Goal: Information Seeking & Learning: Learn about a topic

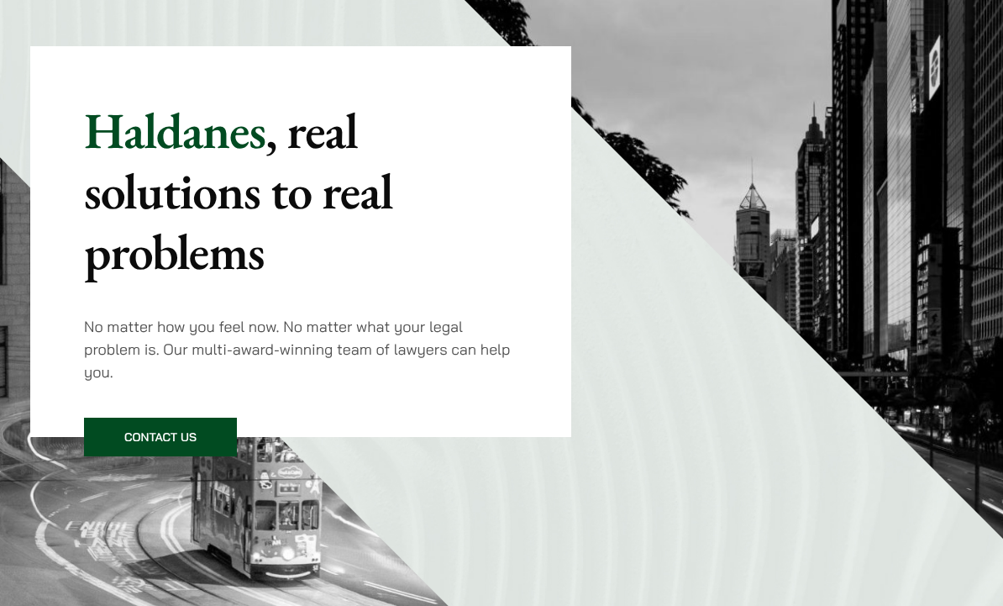
scroll to position [164, 0]
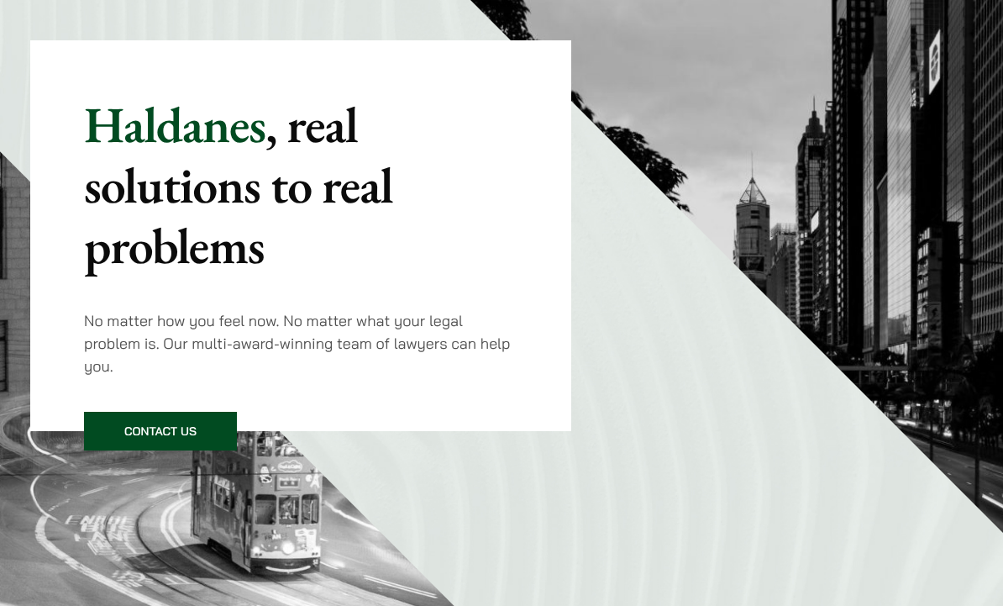
click at [202, 422] on link "Contact Us" at bounding box center [160, 431] width 153 height 39
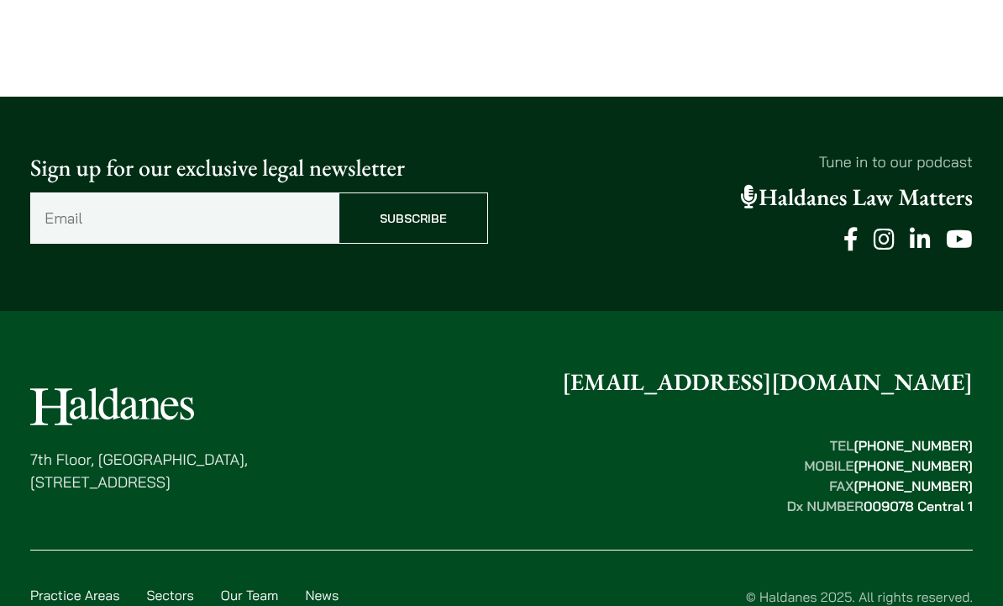
scroll to position [1297, 0]
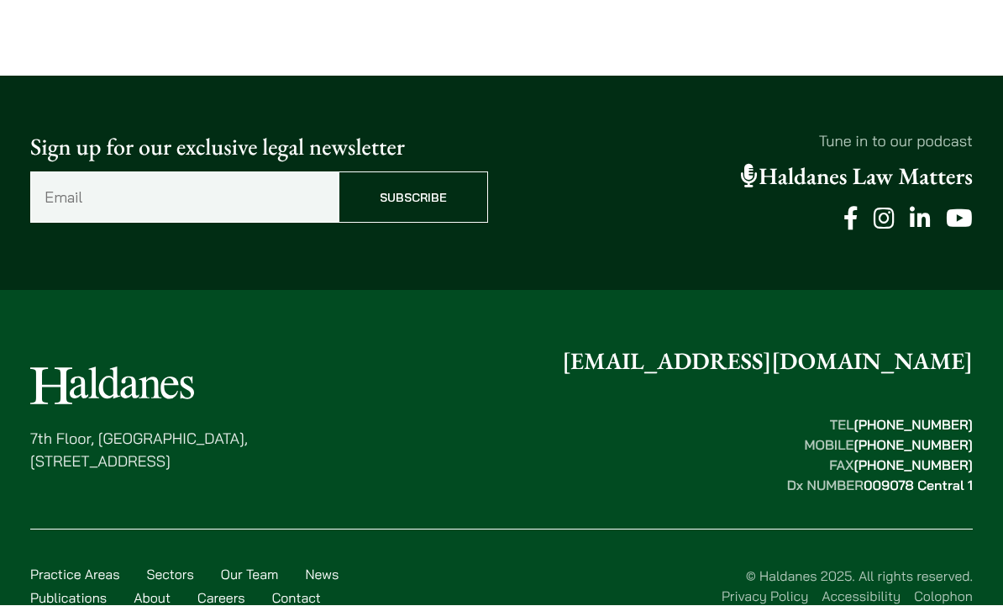
click at [819, 176] on link "Haldanes Law Matters" at bounding box center [857, 177] width 232 height 30
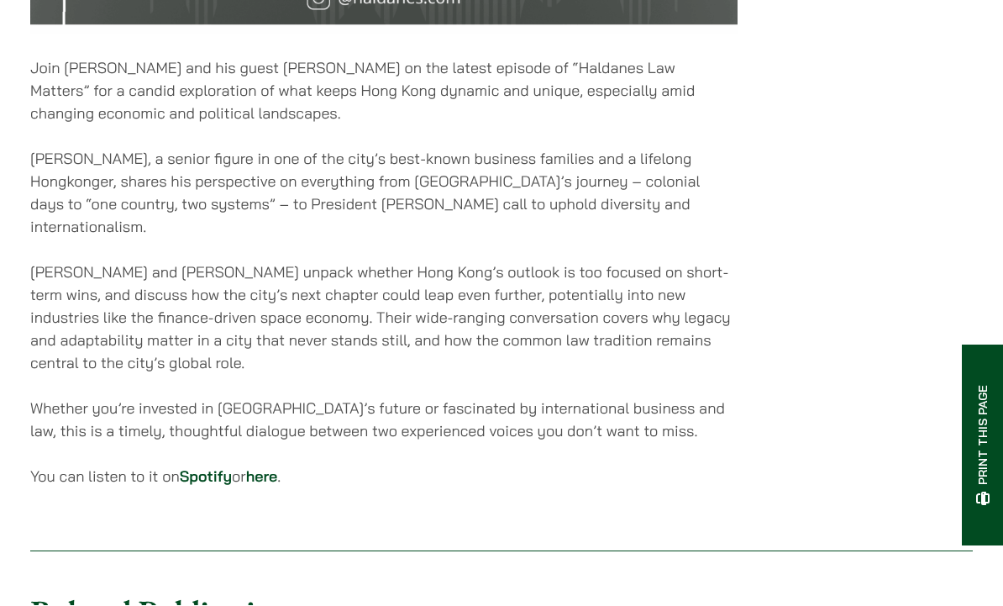
scroll to position [1014, 0]
click at [210, 466] on link "Spotify" at bounding box center [206, 475] width 52 height 19
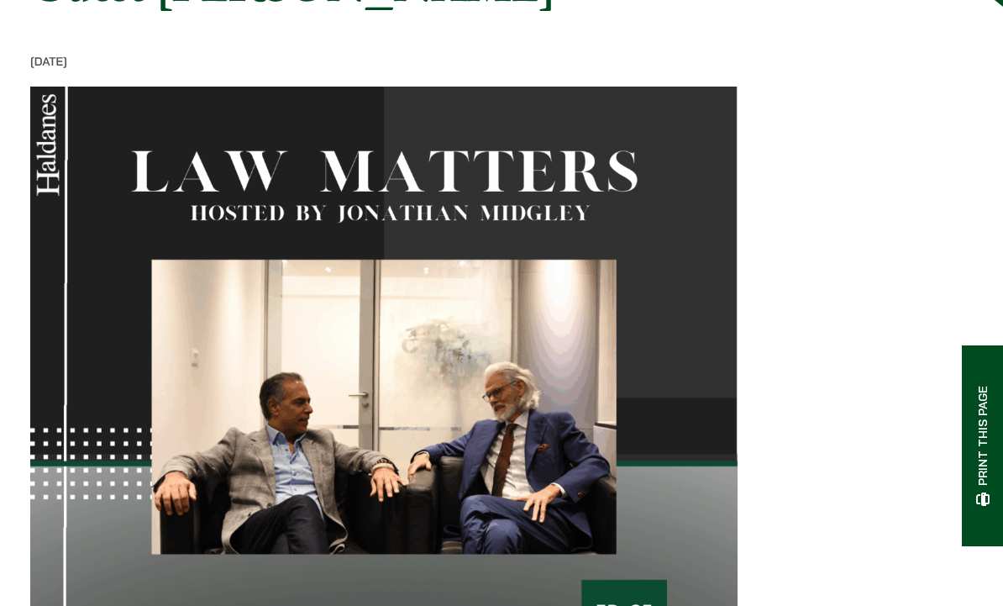
scroll to position [0, 0]
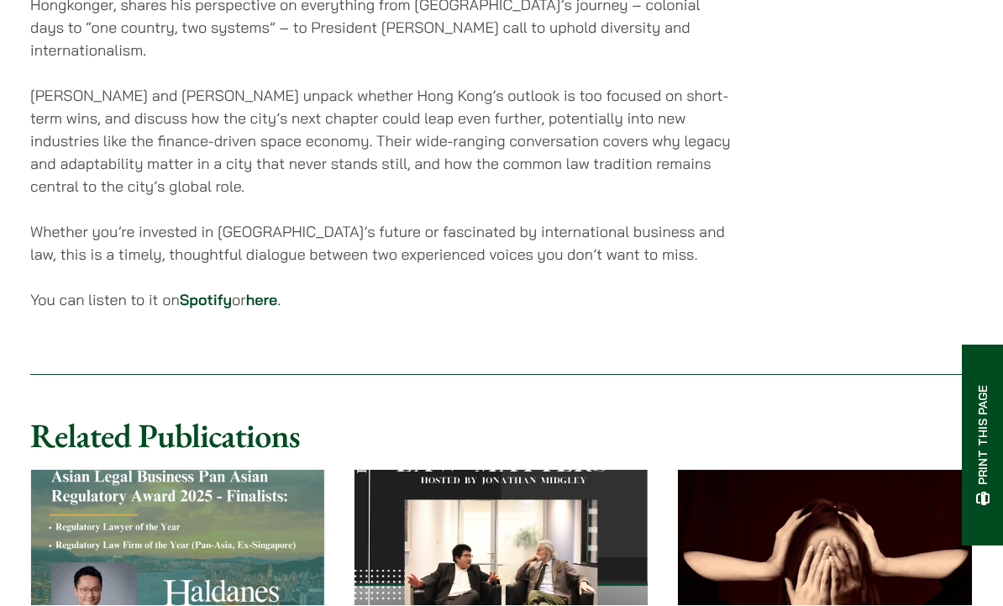
scroll to position [1190, 0]
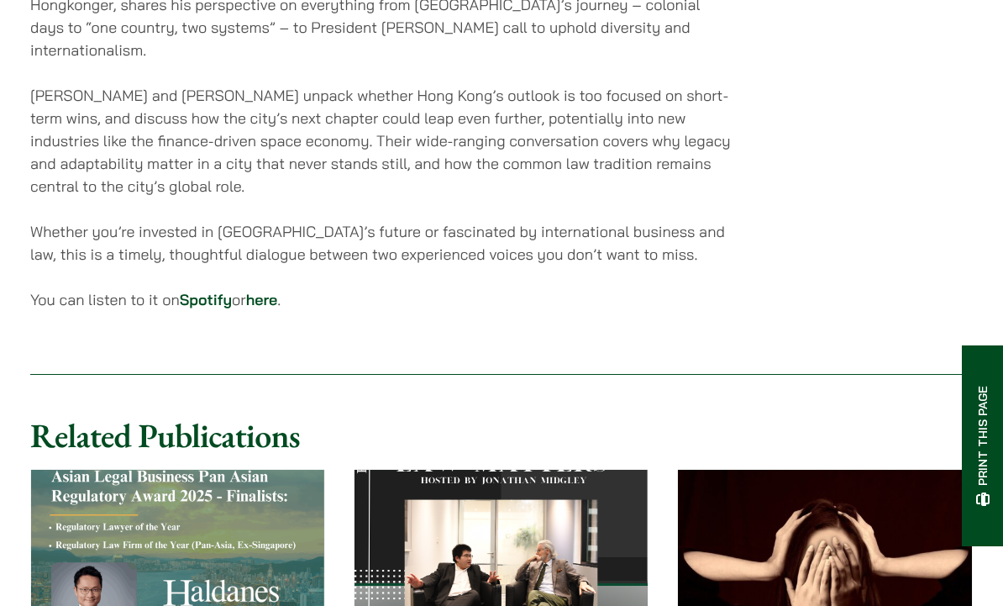
click at [278, 290] on link "here" at bounding box center [262, 299] width 32 height 19
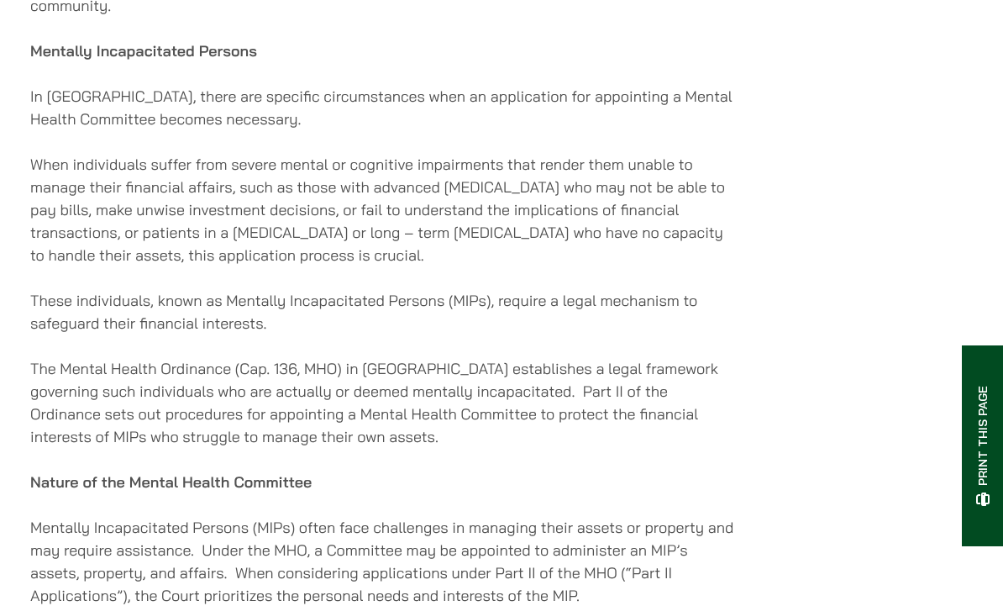
scroll to position [1209, 0]
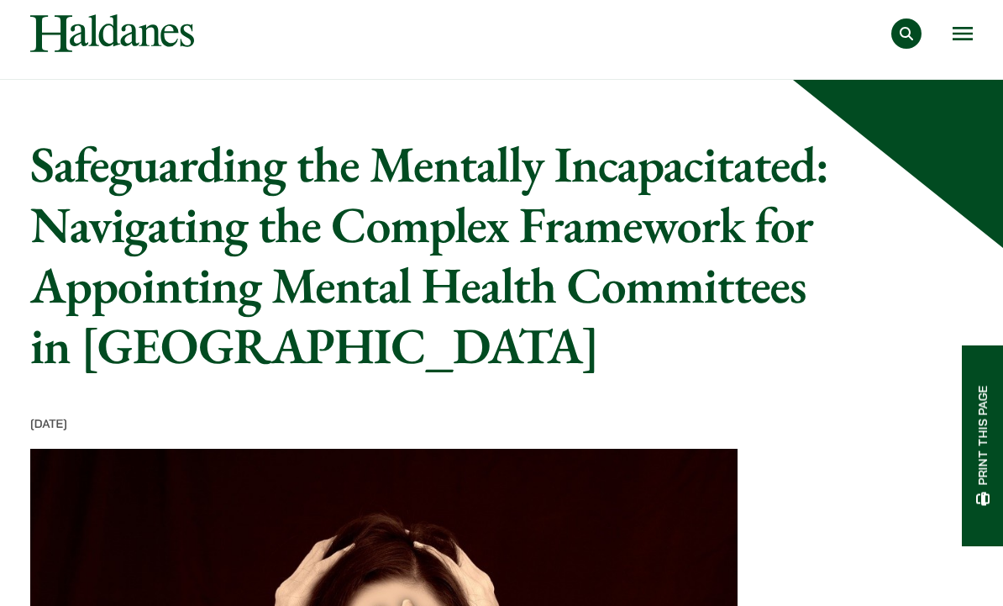
scroll to position [12, 0]
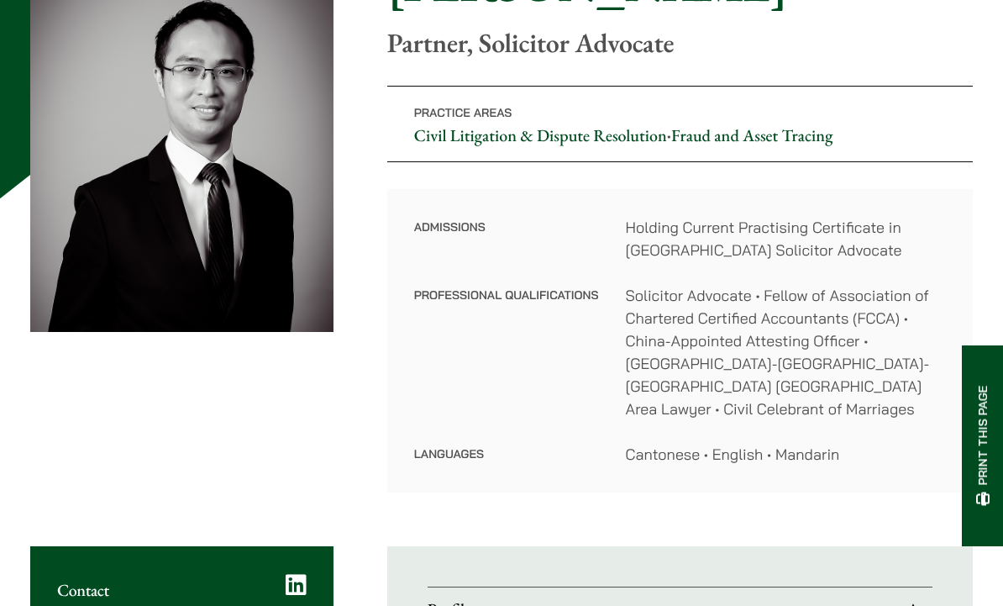
scroll to position [224, 0]
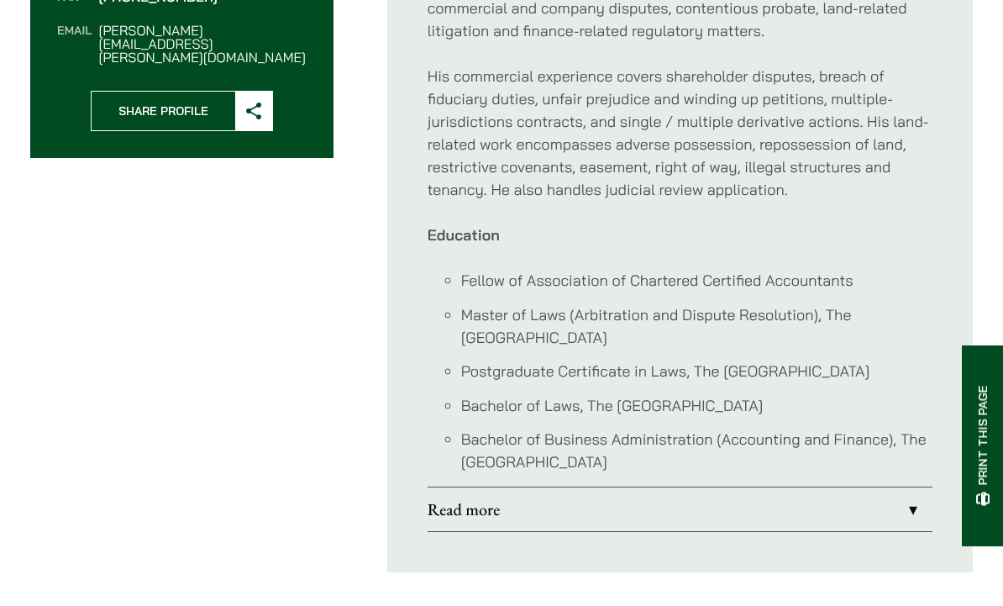
click at [879, 488] on link "Read more" at bounding box center [680, 510] width 505 height 44
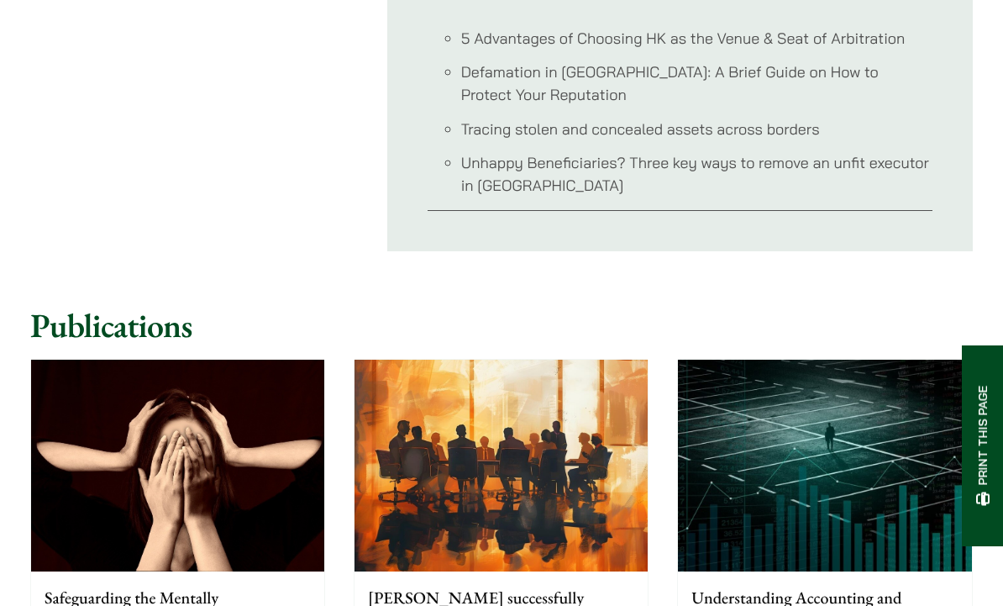
scroll to position [4058, 0]
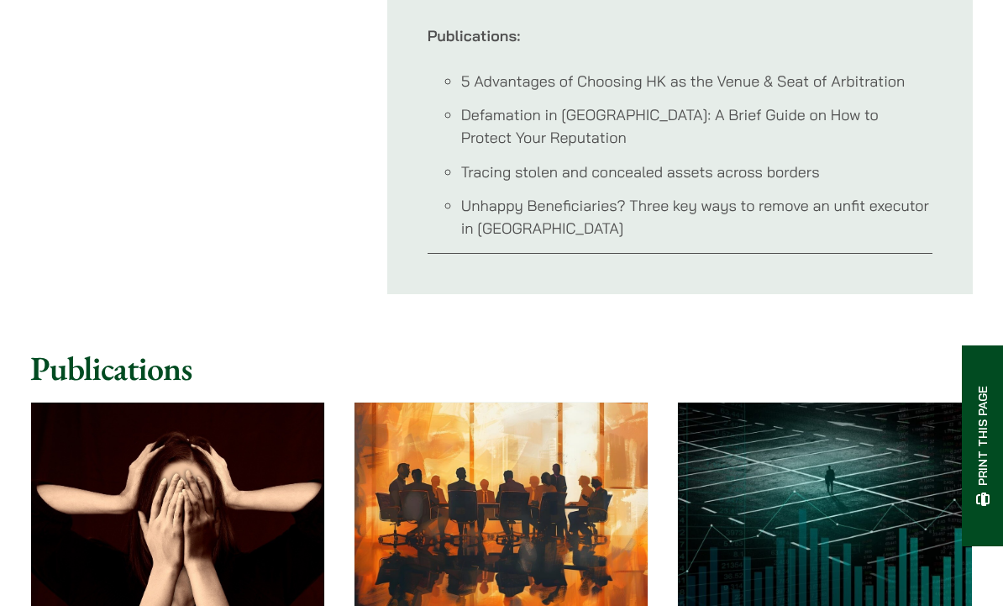
click at [774, 348] on h2 "Publications" at bounding box center [501, 368] width 942 height 40
click at [845, 194] on li "Unhappy Beneficiaries? Three key ways to remove an unfit executor in Hong Kong" at bounding box center [696, 216] width 471 height 45
click at [849, 194] on li "Unhappy Beneficiaries? Three key ways to remove an unfit executor in Hong Kong" at bounding box center [696, 216] width 471 height 45
click at [855, 194] on li "Unhappy Beneficiaries? Three key ways to remove an unfit executor in Hong Kong" at bounding box center [696, 216] width 471 height 45
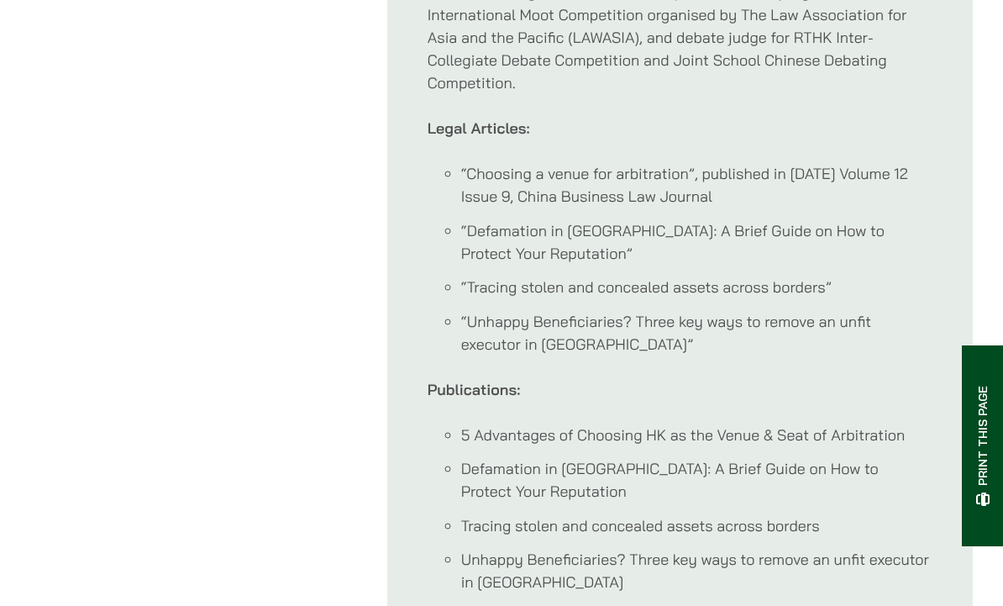
scroll to position [3623, 0]
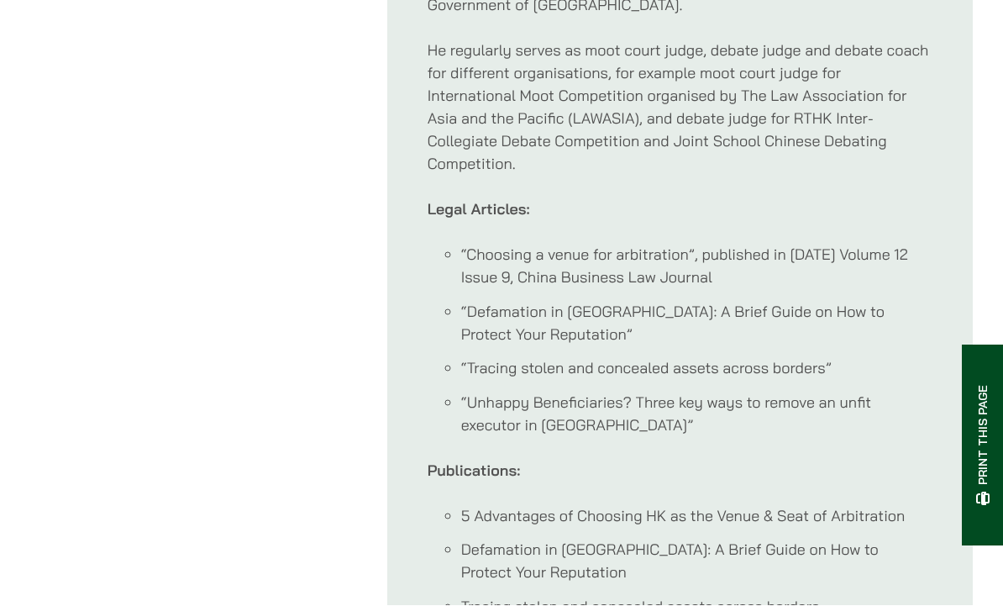
click at [764, 300] on ul "“Choosing a venue for arbitration”, published in October 2021 Volume 12 Issue 9…" at bounding box center [680, 340] width 505 height 193
click at [804, 301] on li "“Defamation in Hong Kong: A Brief Guide on How to Protect Your Reputation”" at bounding box center [696, 323] width 471 height 45
click at [726, 391] on li "“Unhappy Beneficiaries? Three key ways to remove an unfit executor in Hong Kong”" at bounding box center [696, 413] width 471 height 45
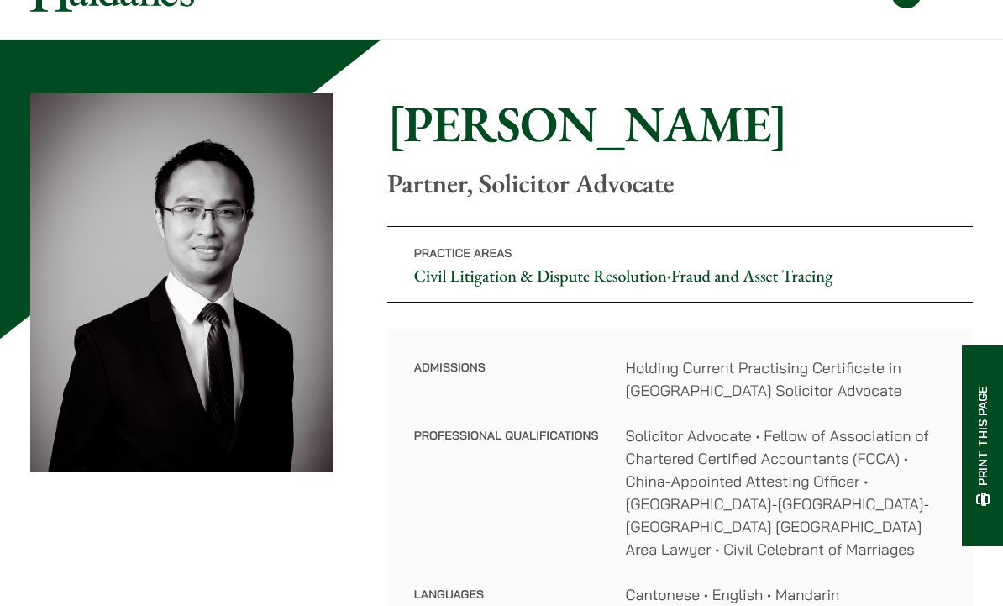
scroll to position [0, 0]
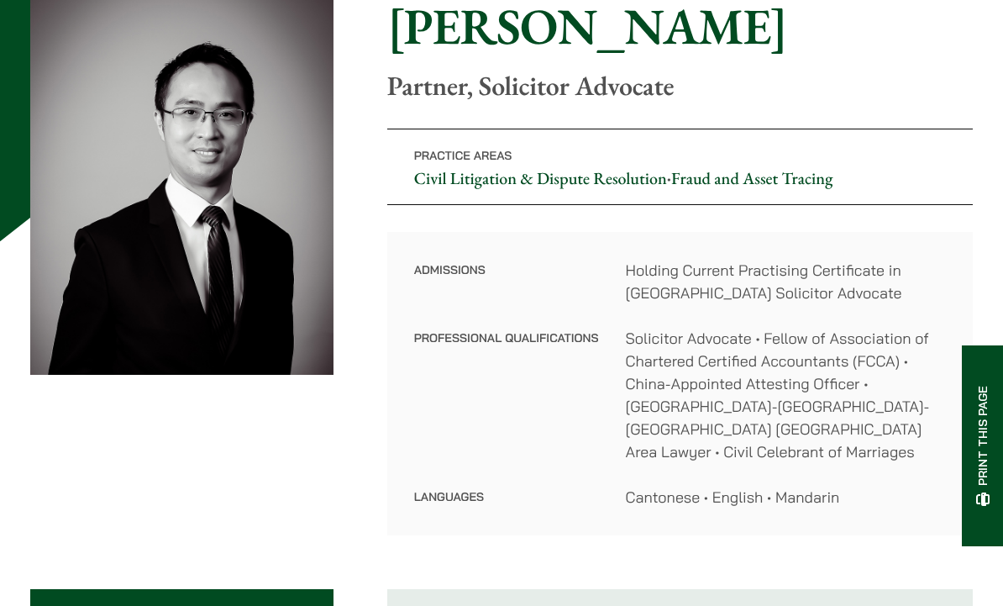
click at [771, 345] on dd "Solicitor Advocate • Fellow of Association of Chartered Certified Accountants (…" at bounding box center [786, 395] width 320 height 136
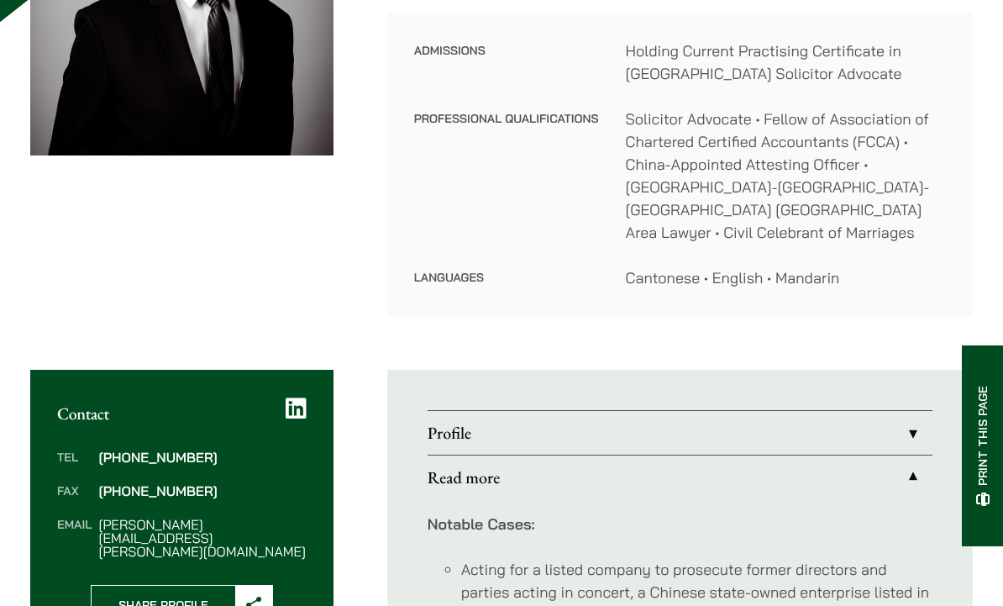
scroll to position [419, 0]
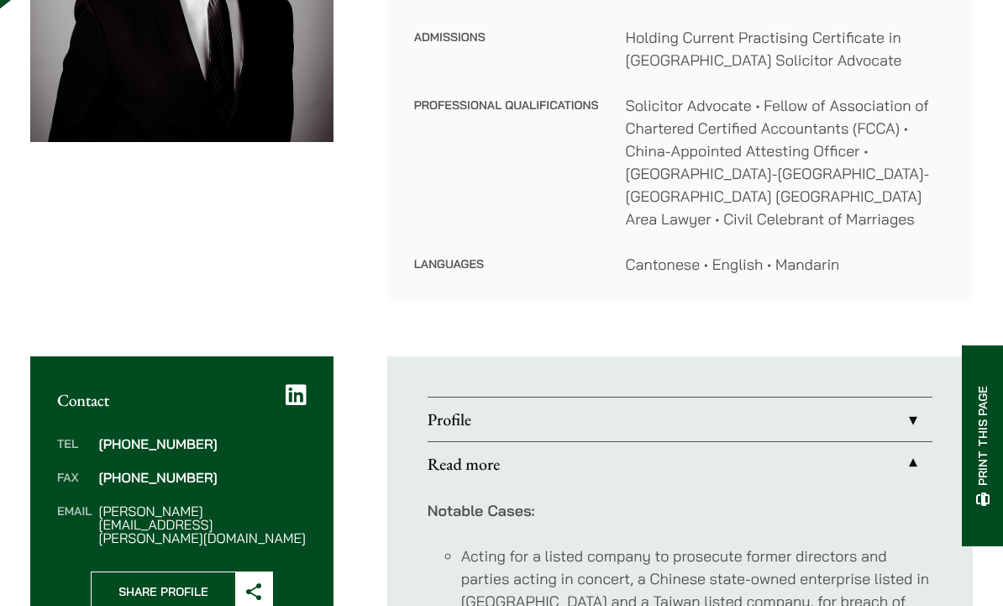
click at [912, 410] on link "Profile" at bounding box center [680, 419] width 505 height 44
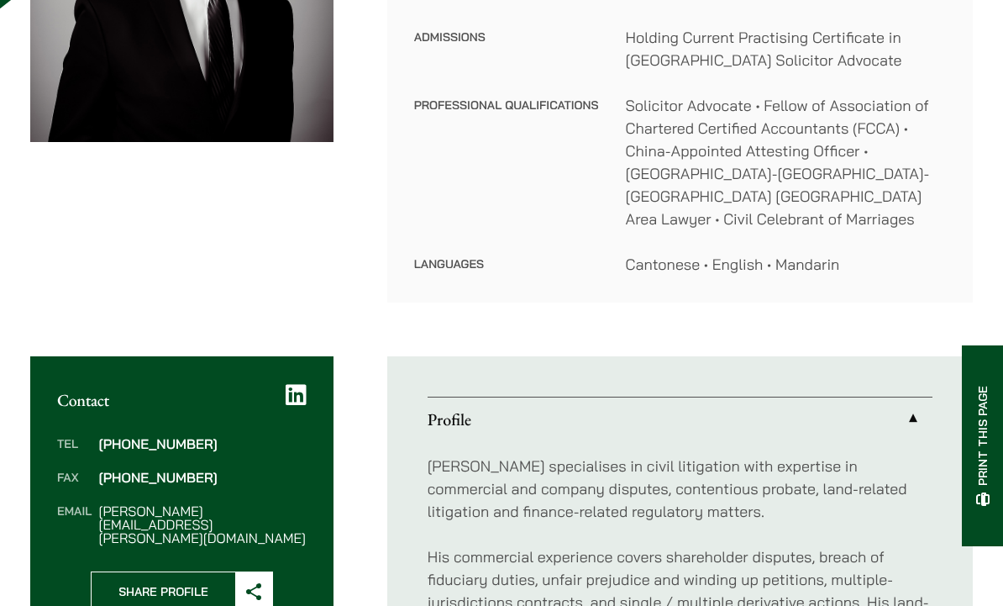
click at [304, 383] on icon at bounding box center [296, 395] width 21 height 24
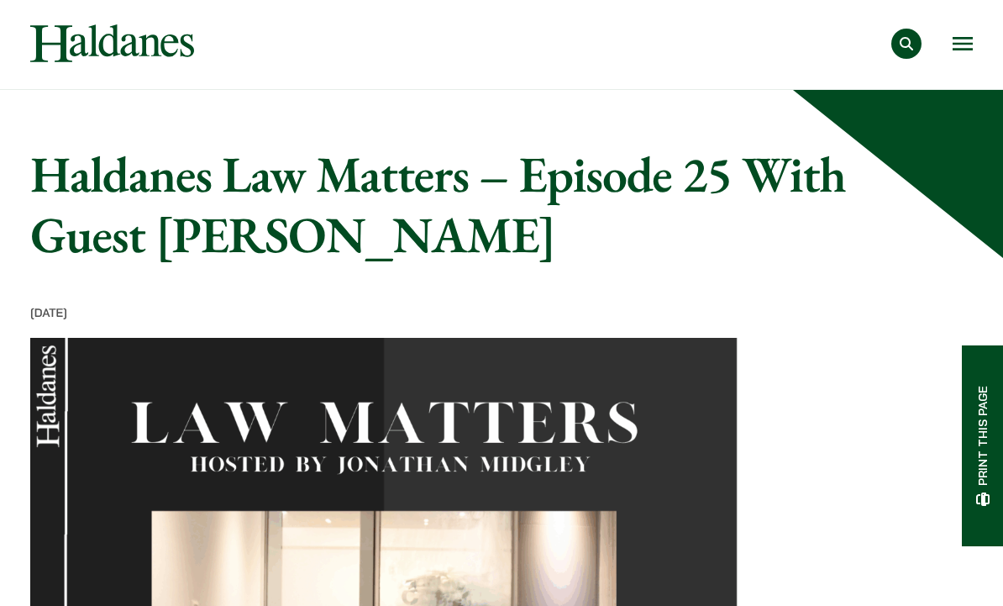
scroll to position [2, 0]
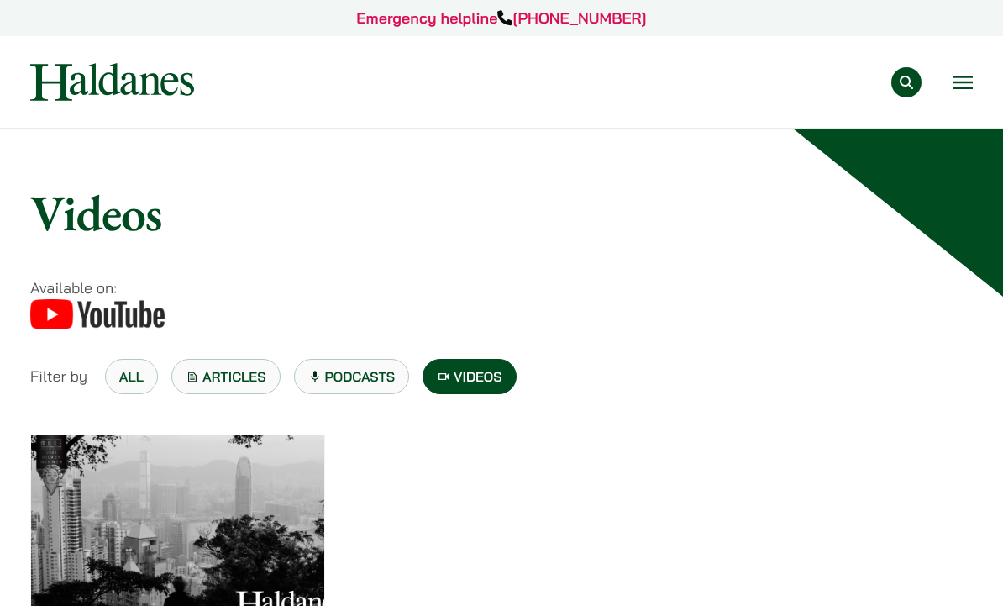
click at [223, 383] on link "Articles" at bounding box center [225, 376] width 109 height 35
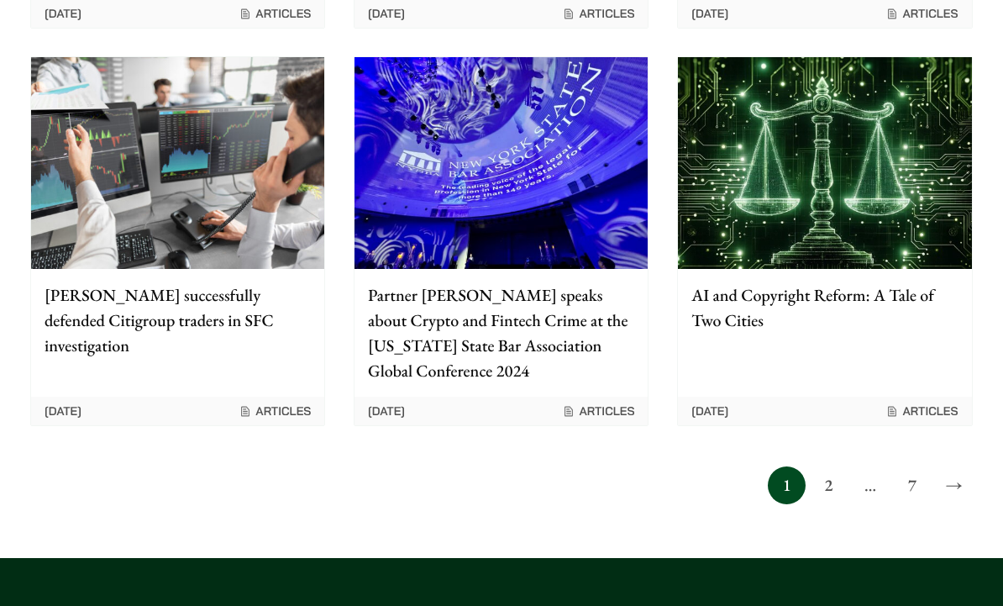
scroll to position [1488, 0]
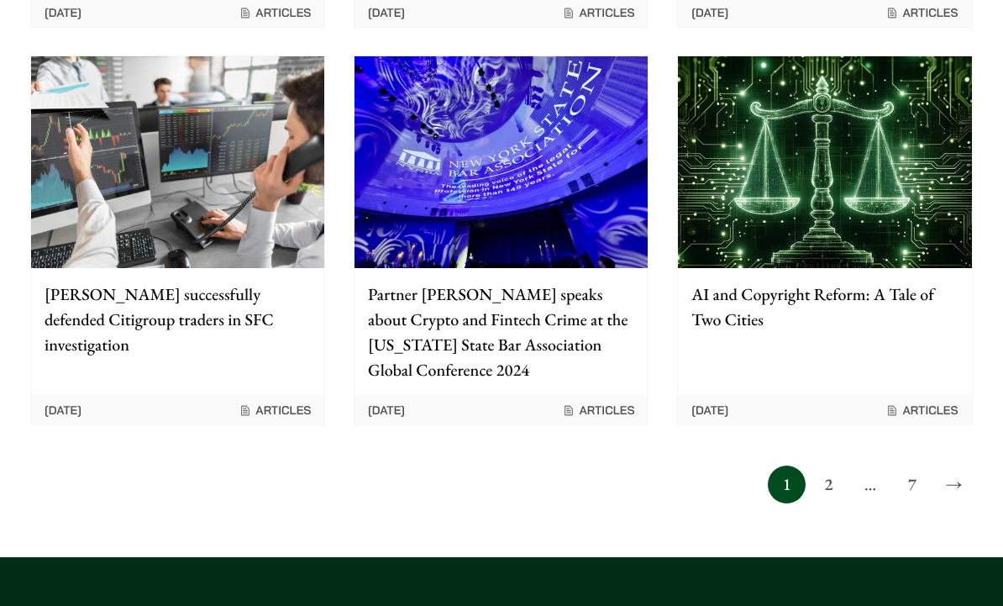
click at [949, 466] on link "→" at bounding box center [954, 485] width 38 height 38
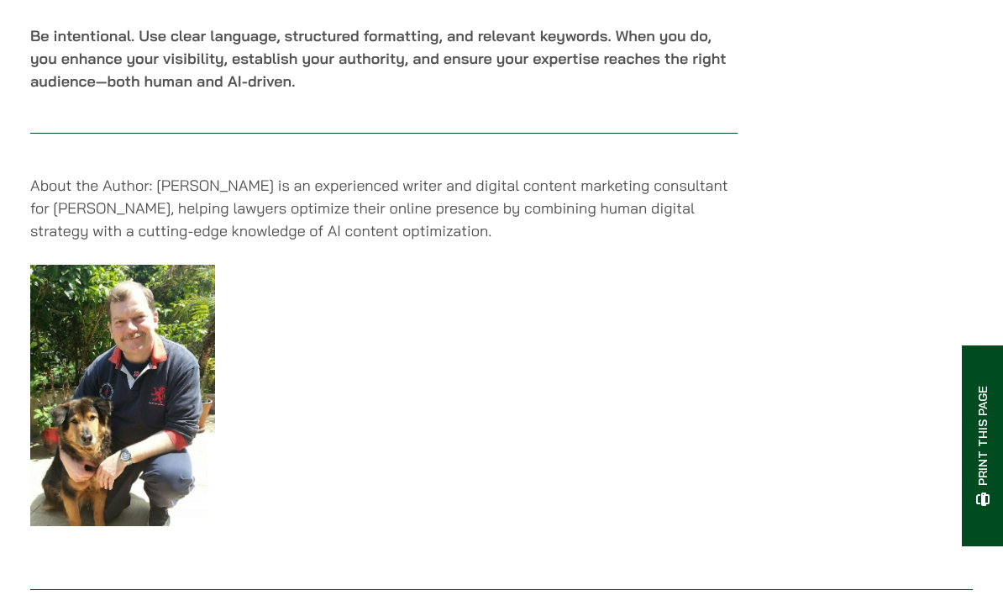
scroll to position [3541, 0]
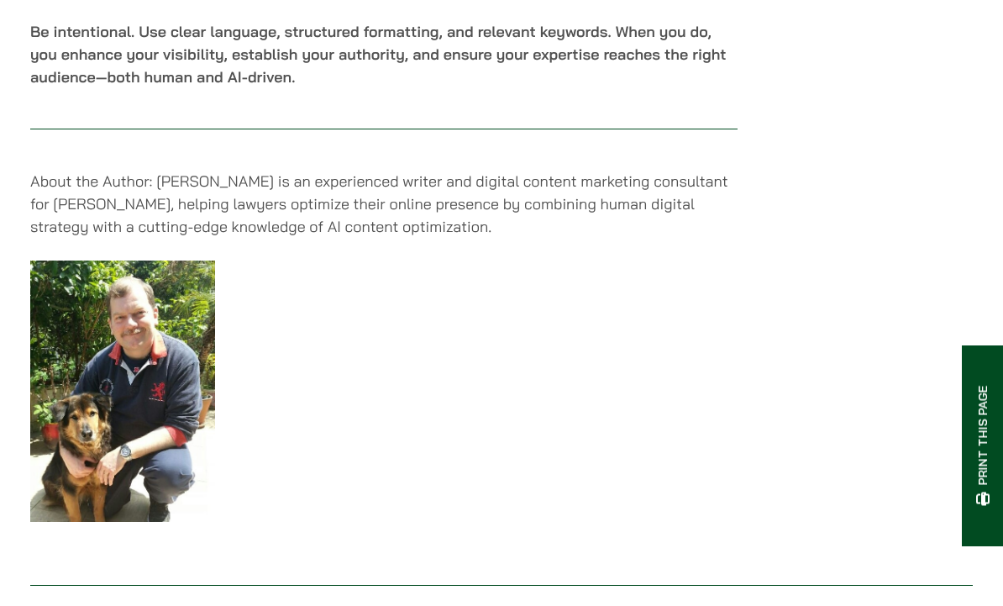
click at [181, 186] on p "About the Author: Justin Dear is an experienced writer and digital content mark…" at bounding box center [383, 205] width 707 height 68
copy p "Justin Dear"
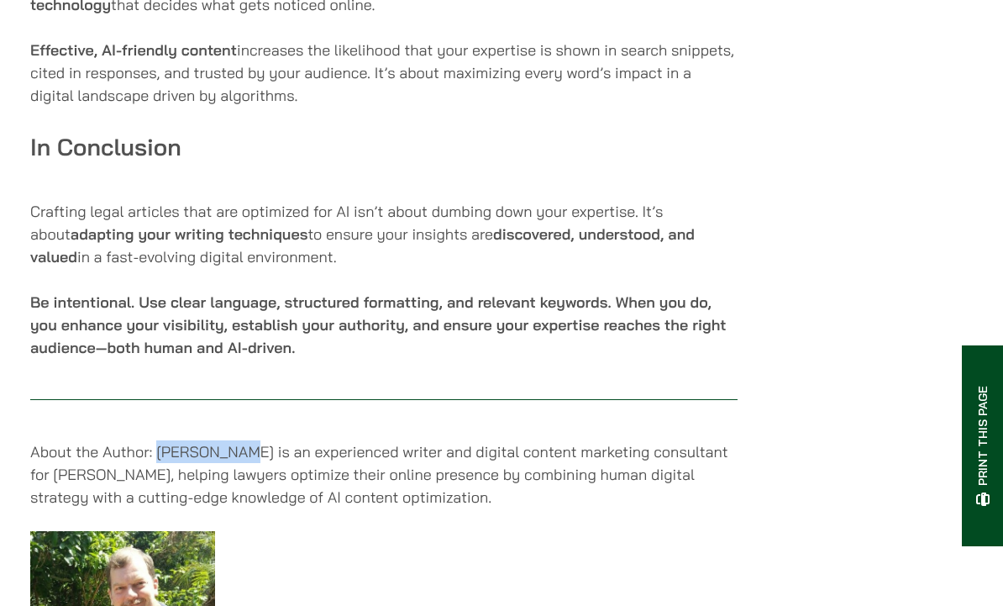
scroll to position [3301, 0]
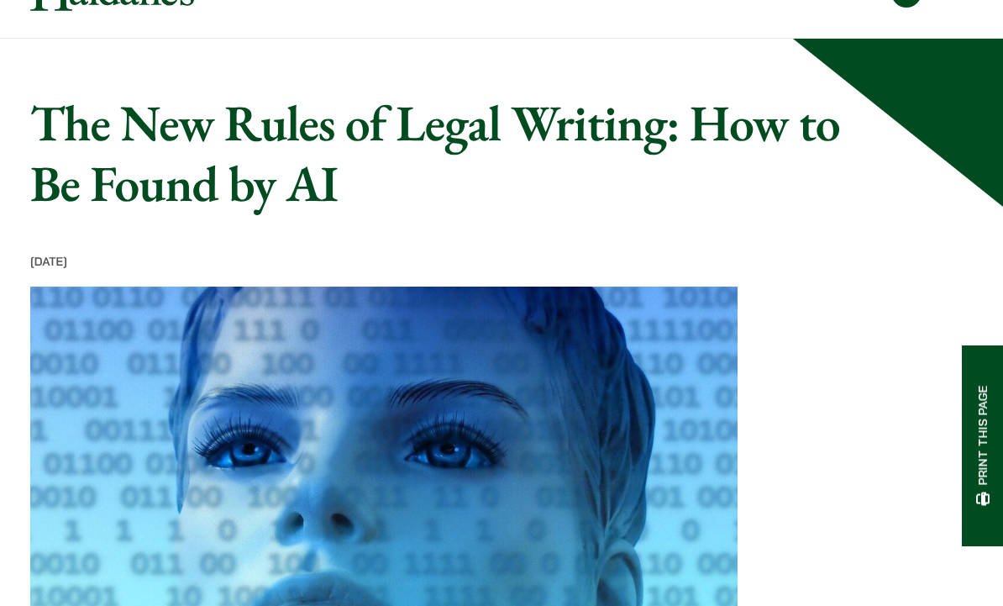
scroll to position [54, 0]
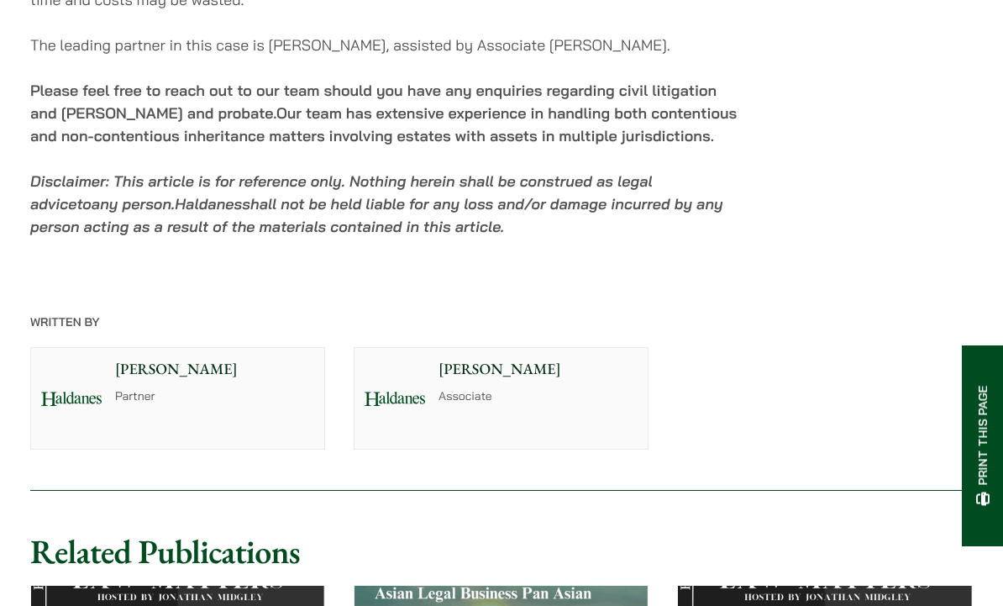
scroll to position [2796, 0]
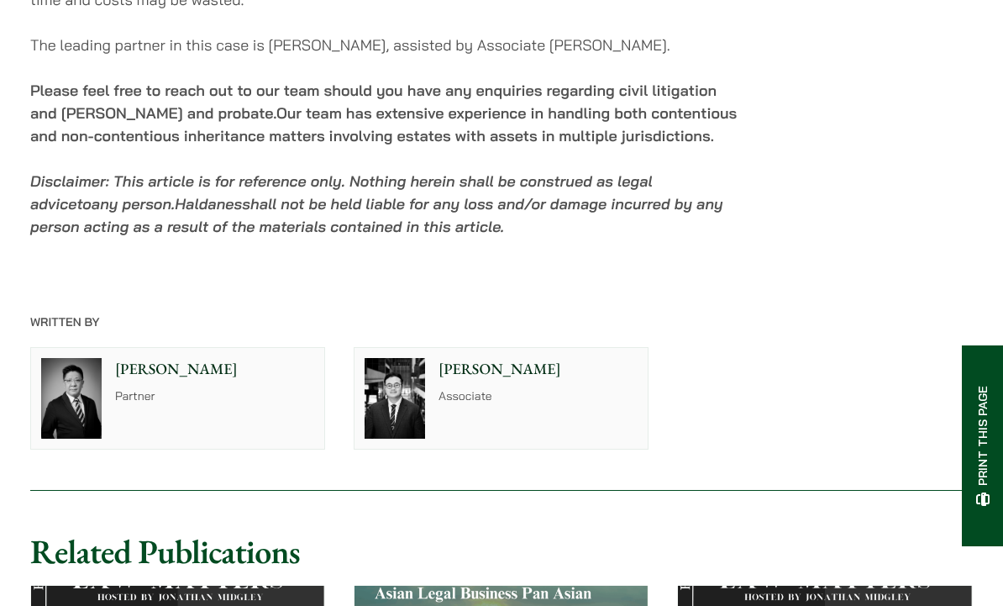
click at [507, 358] on p "[PERSON_NAME]" at bounding box center [537, 369] width 199 height 23
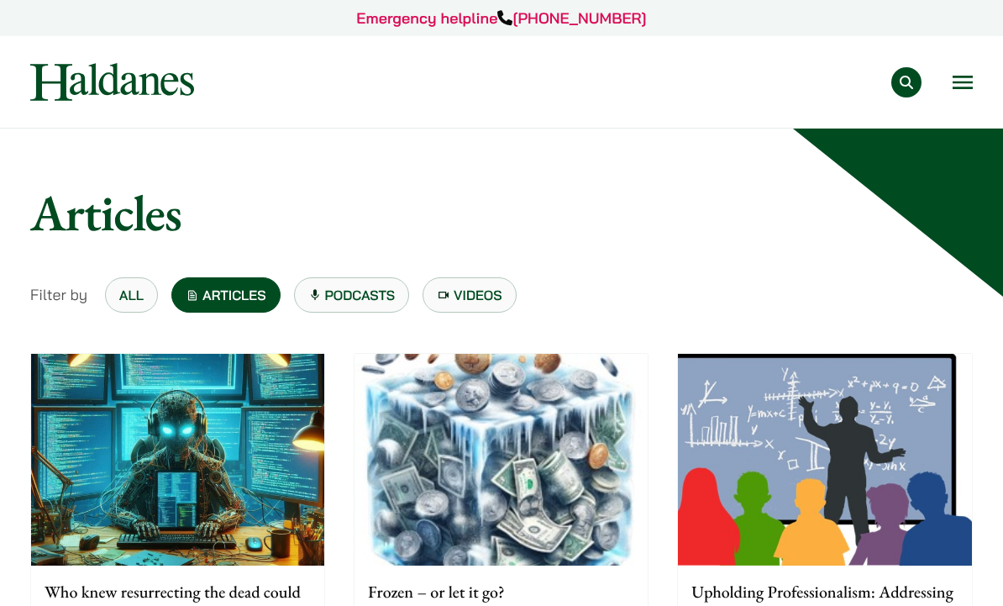
click at [298, 3] on div "Emergency helpline +852 9763 5524" at bounding box center [501, 18] width 1003 height 36
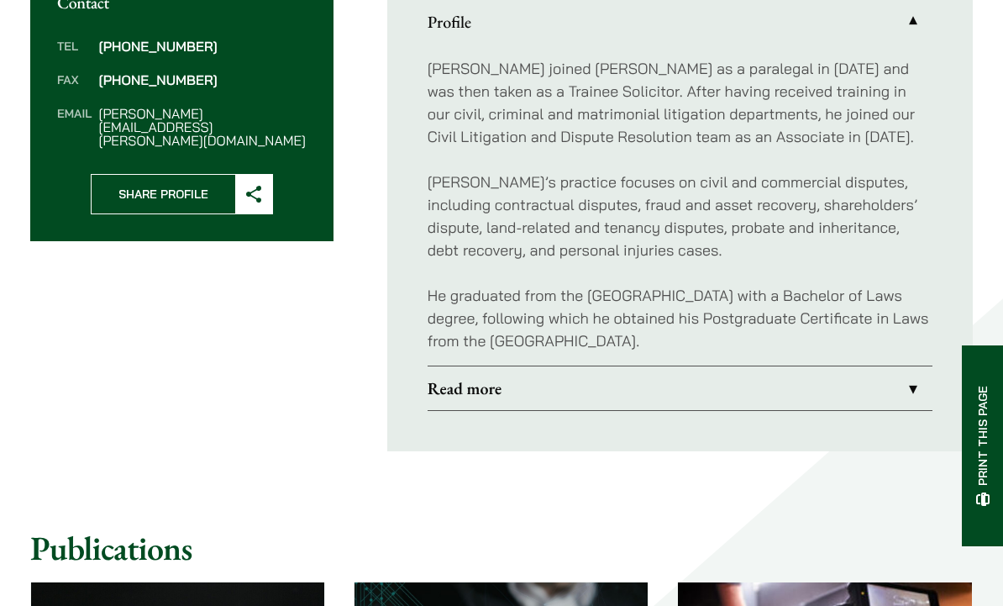
scroll to position [718, 0]
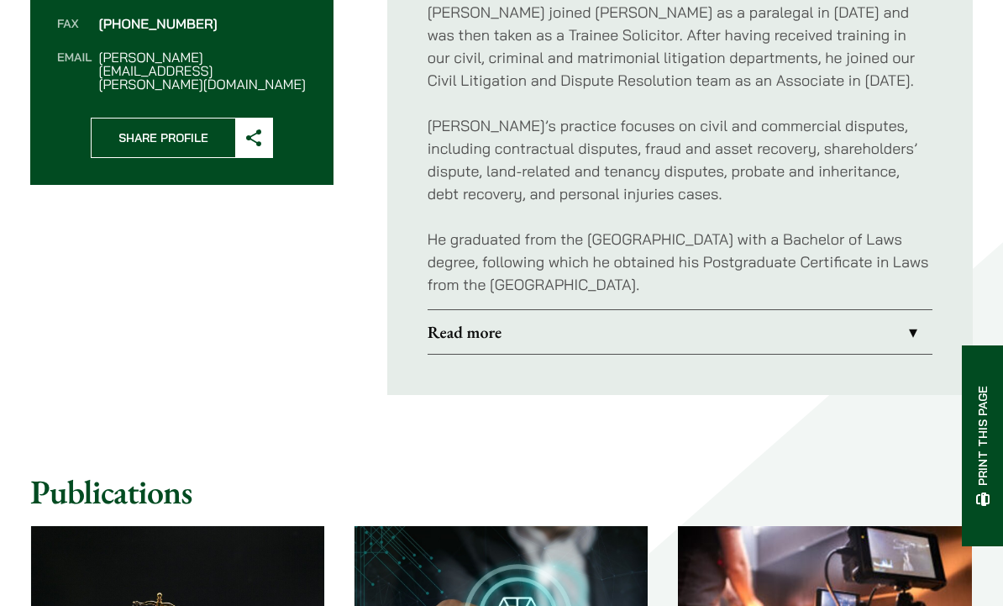
click at [546, 348] on link "Read more" at bounding box center [680, 332] width 505 height 44
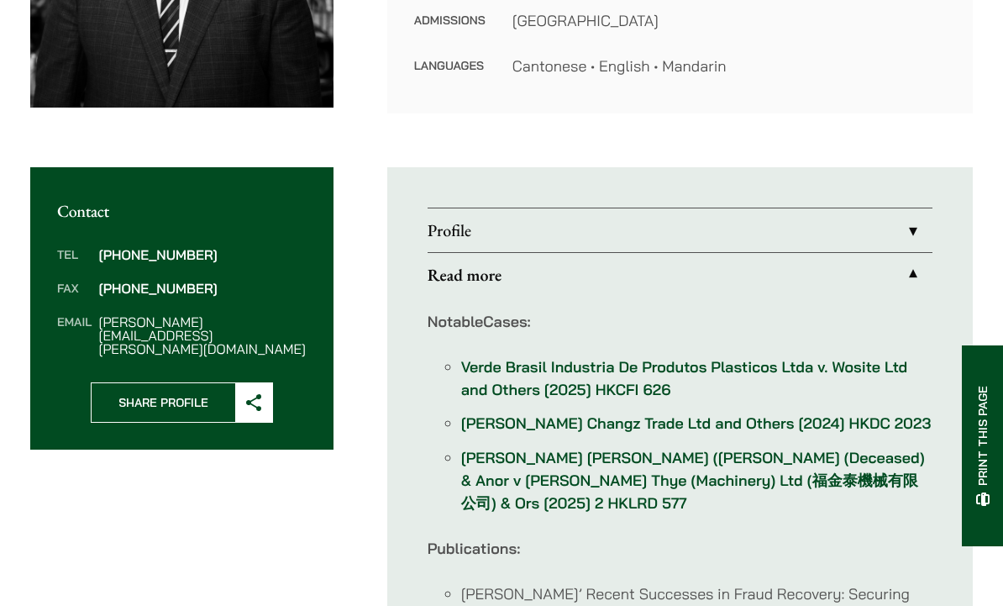
scroll to position [450, 0]
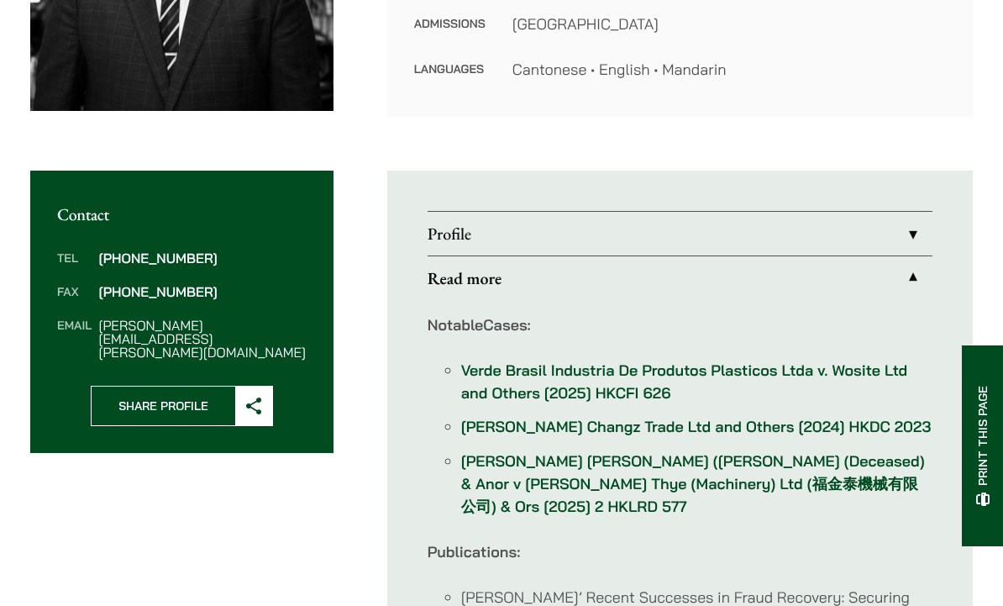
click at [611, 239] on link "Profile" at bounding box center [680, 234] width 505 height 44
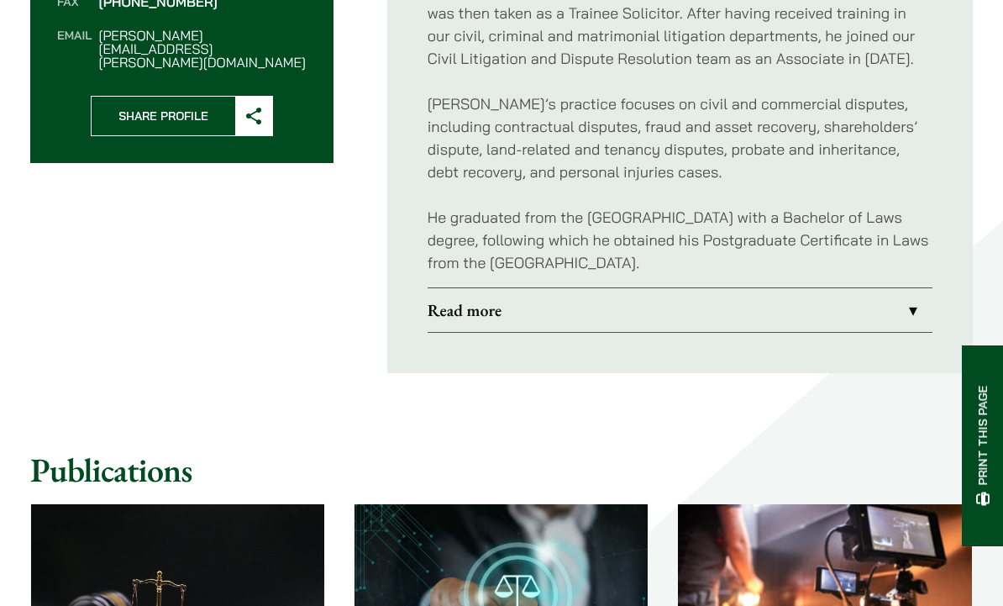
scroll to position [740, 0]
click at [579, 313] on link "Read more" at bounding box center [680, 310] width 505 height 44
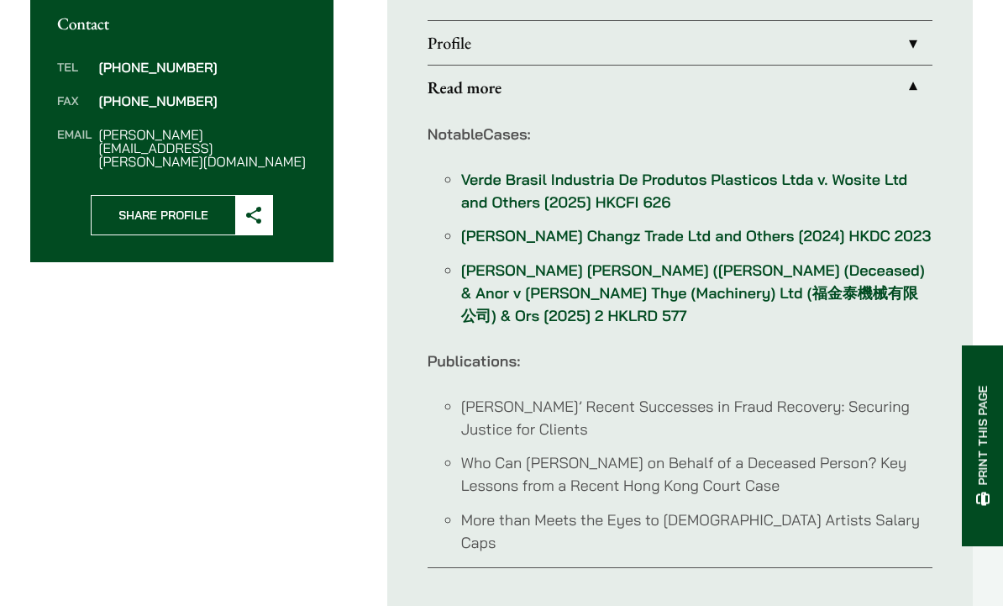
scroll to position [641, 0]
click at [639, 204] on link "Verde Brasil Industria De Produtos Plasticos Ltda v. Wosite Ltd and Others [202…" at bounding box center [684, 191] width 447 height 42
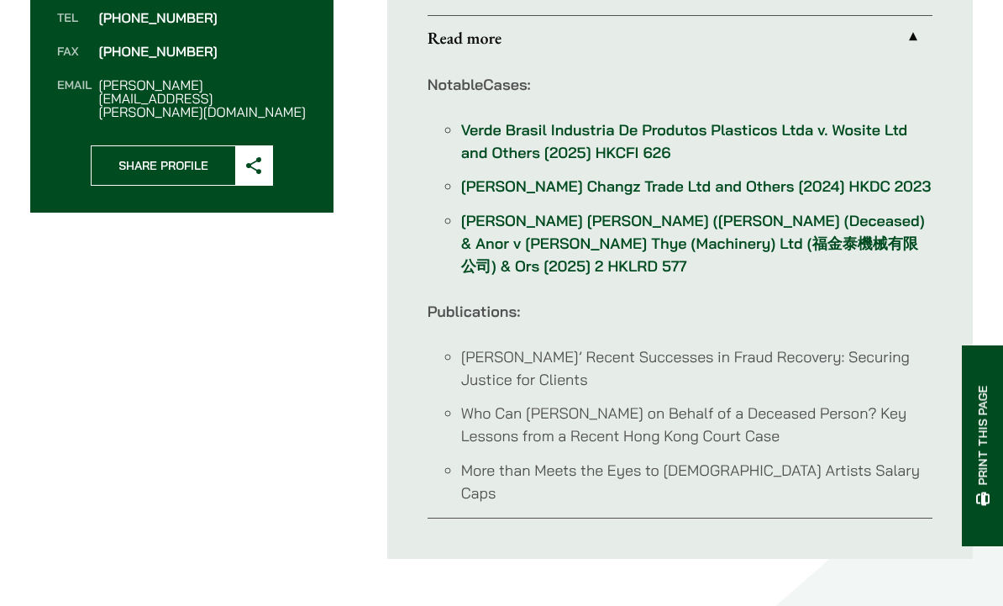
scroll to position [691, 0]
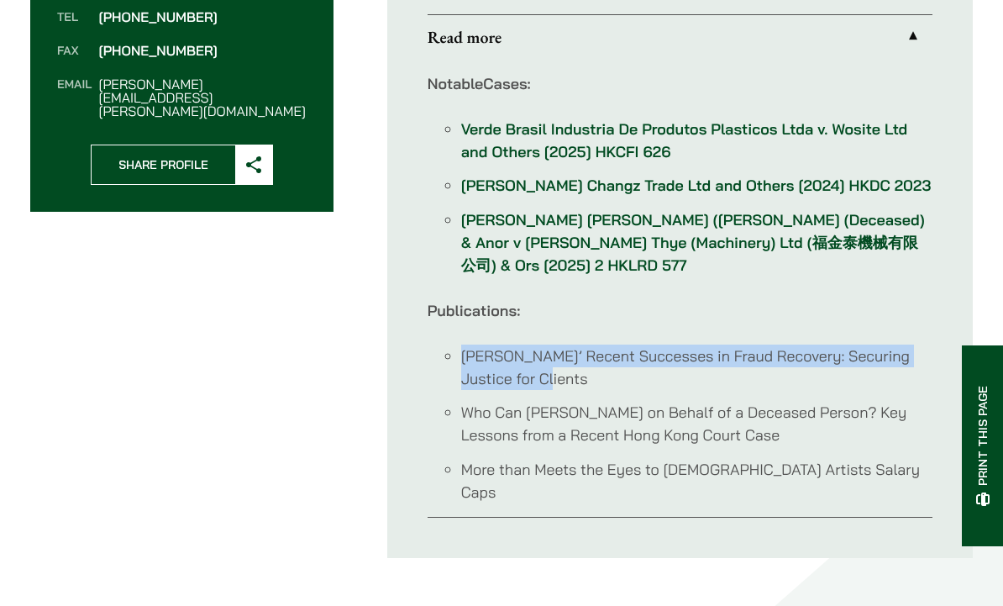
click at [354, 522] on div "Contact Tel (852) 2230 1411 Fax (852) 2845 1637 Email eugene.huang@haldanes.com…" at bounding box center [501, 254] width 942 height 651
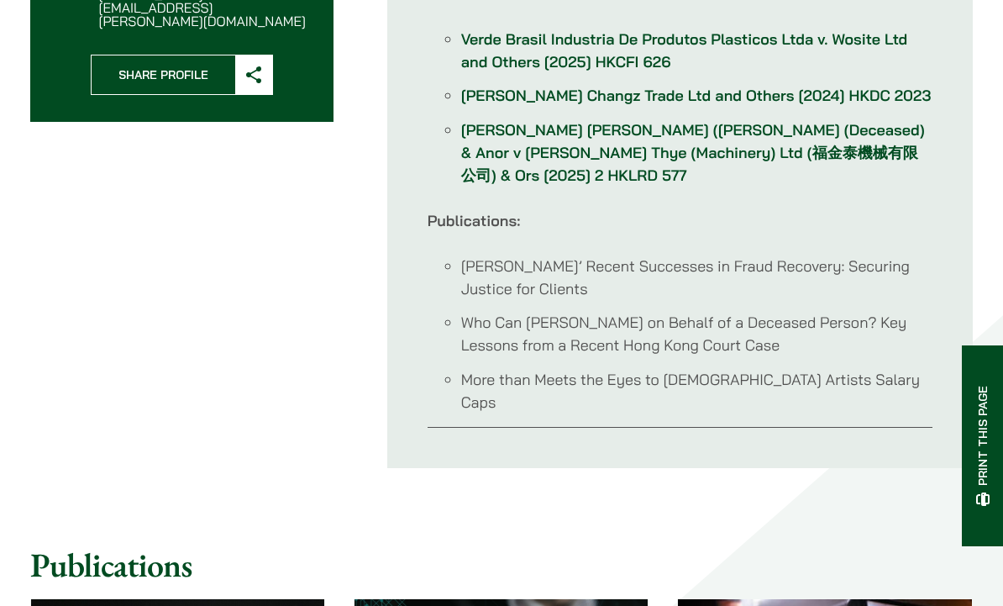
scroll to position [791, 0]
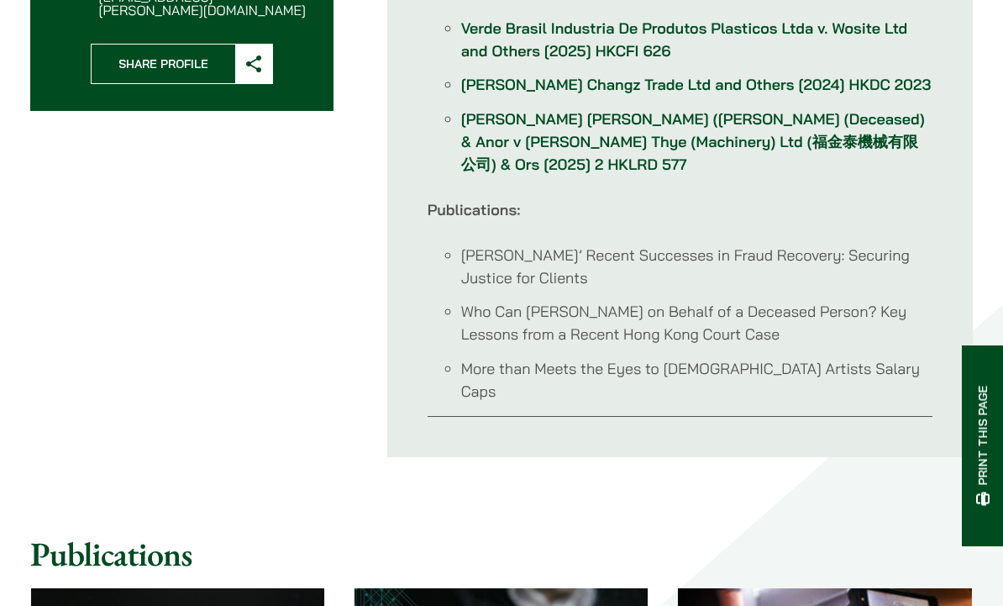
click at [583, 365] on div "Notable Cases: Verde Brasil Industria De Produtos Plasticos Ltda v. Wosite Ltd …" at bounding box center [680, 188] width 505 height 458
click at [645, 365] on div "Notable Cases: Verde Brasil Industria De Produtos Plasticos Ltda v. Wosite Ltd …" at bounding box center [680, 188] width 505 height 458
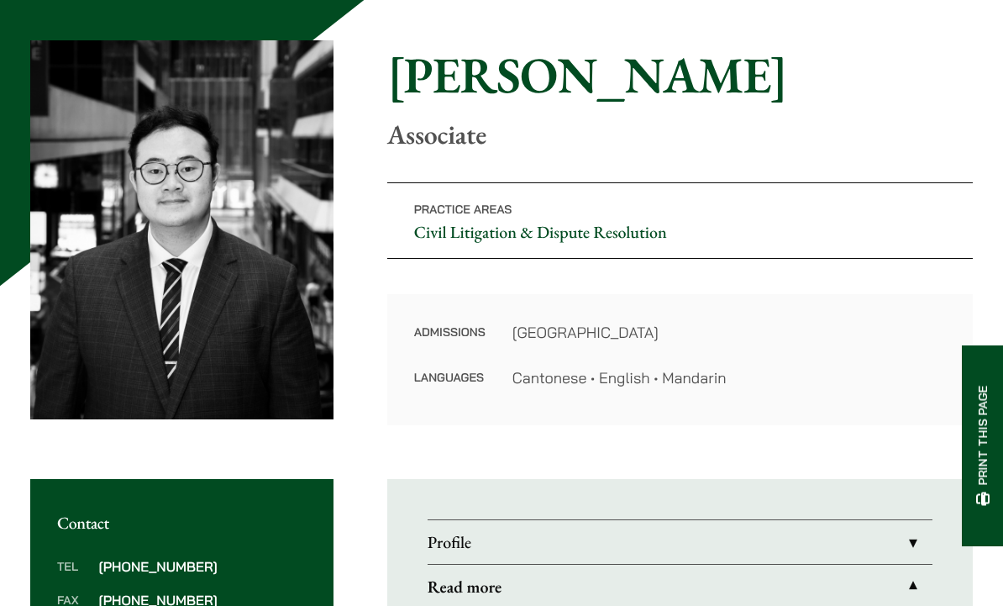
scroll to position [0, 0]
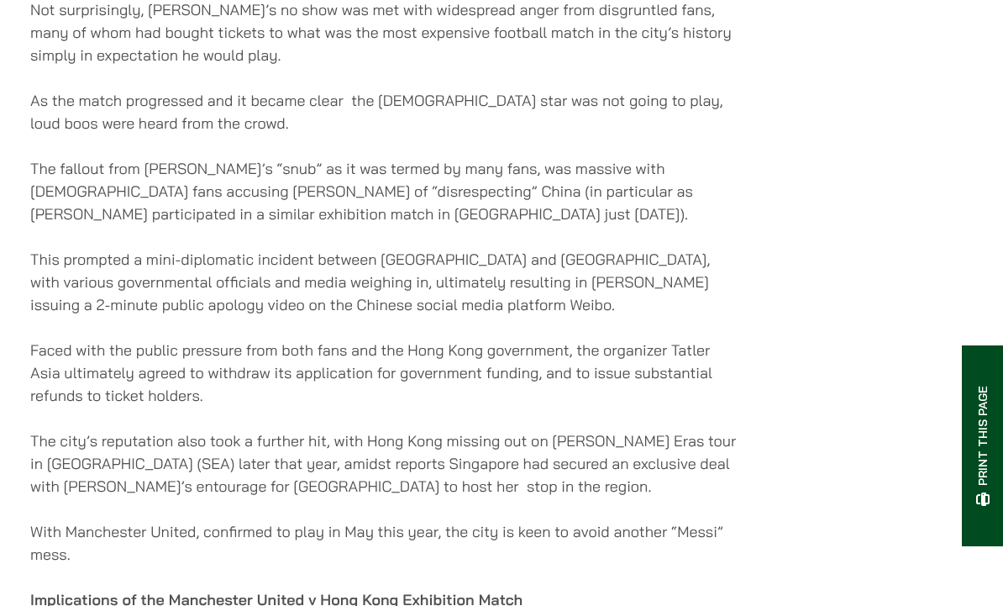
scroll to position [3145, 0]
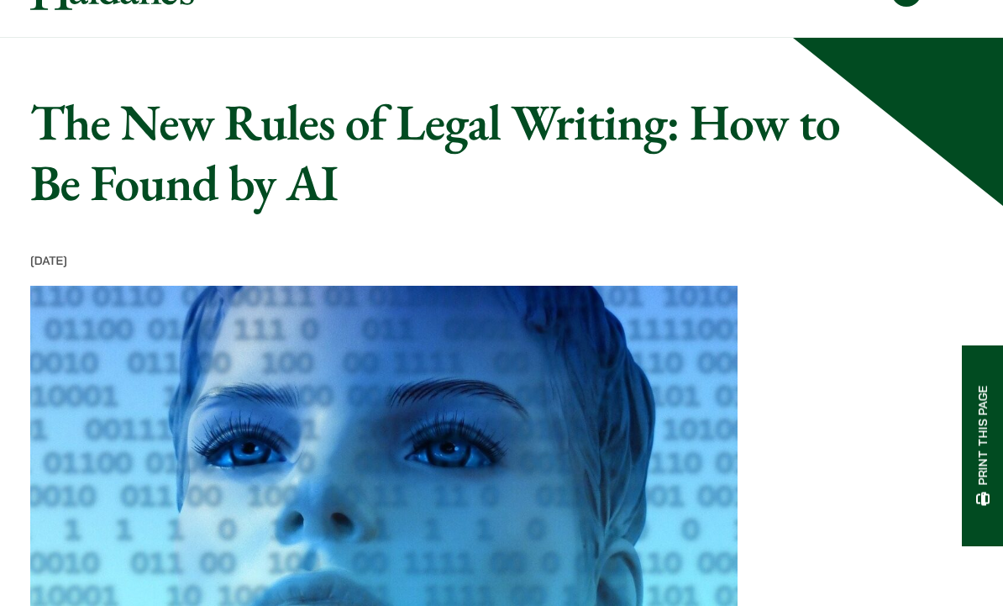
scroll to position [54, 0]
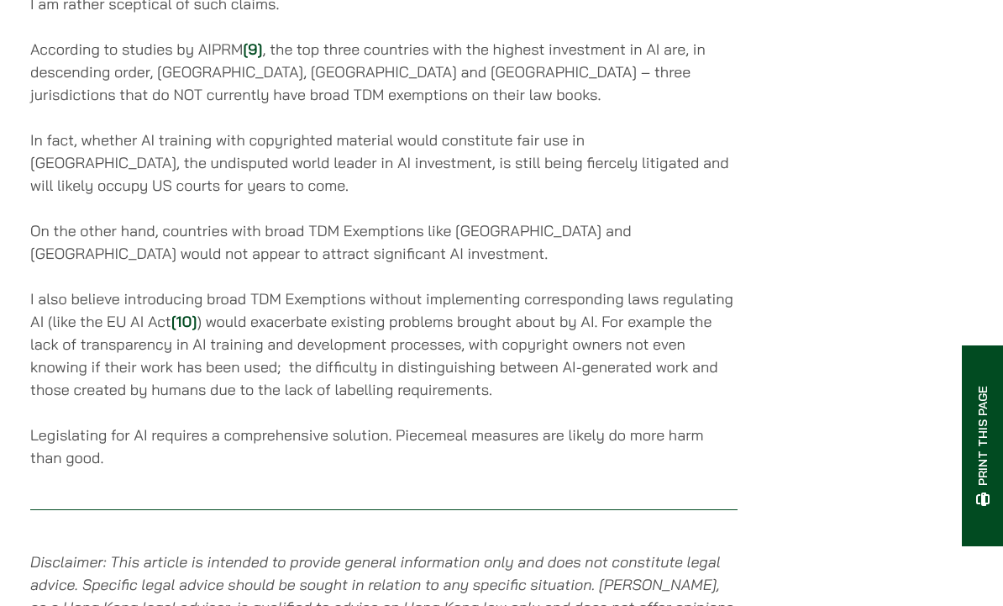
scroll to position [7495, 0]
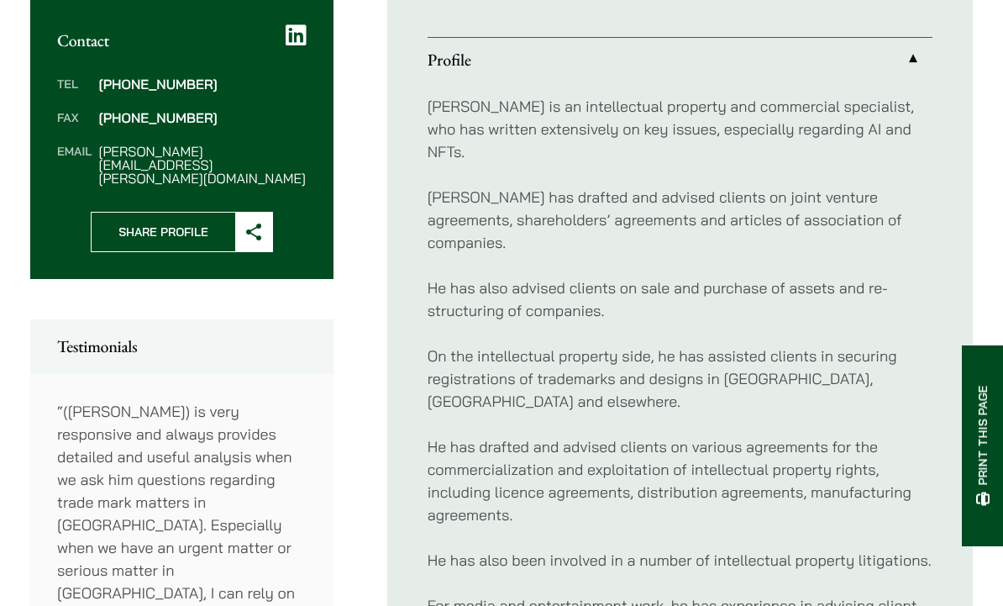
scroll to position [669, 0]
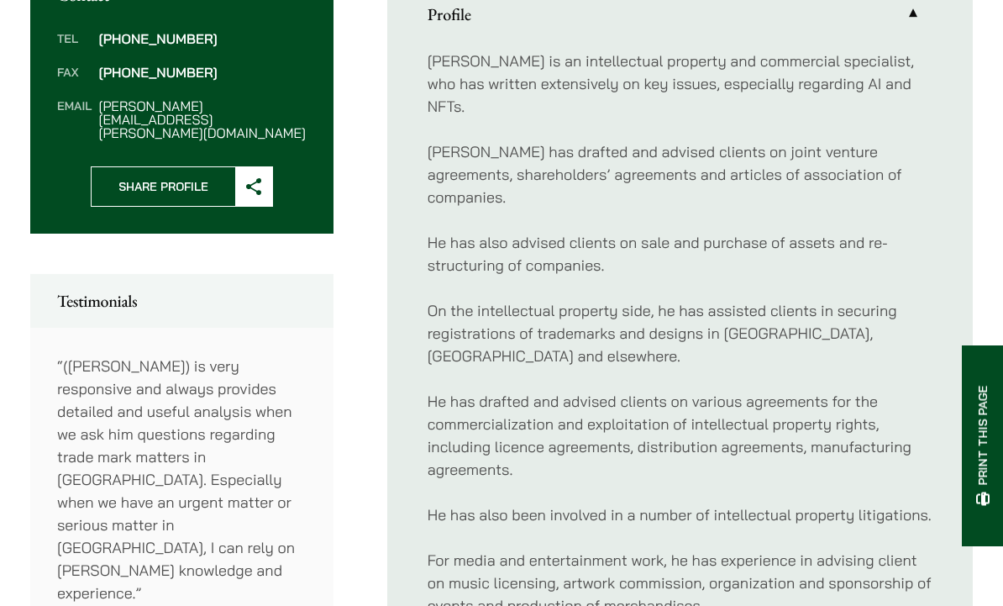
click at [249, 168] on span at bounding box center [253, 187] width 37 height 39
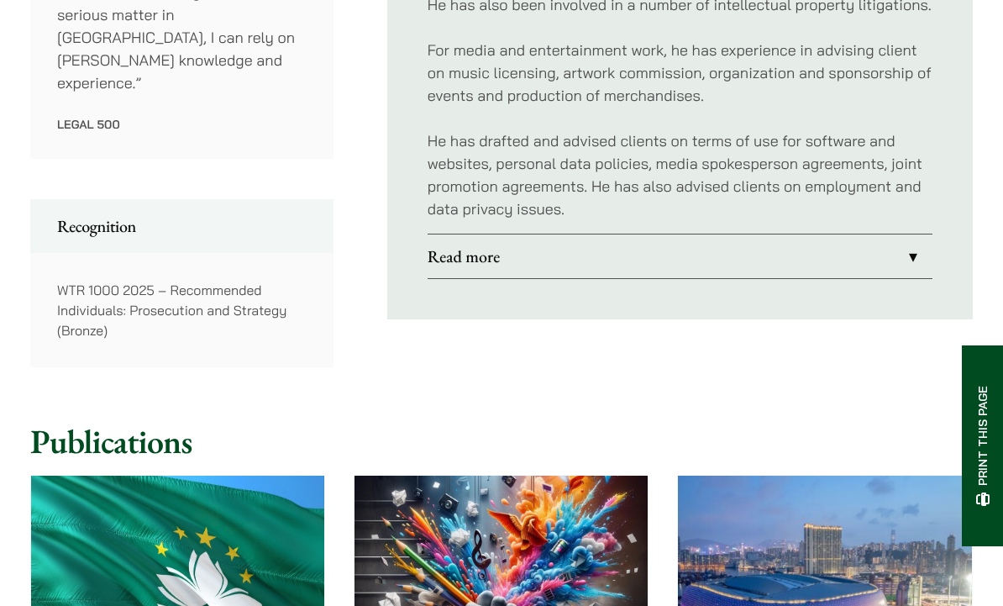
click at [616, 234] on link "Read more" at bounding box center [680, 256] width 505 height 44
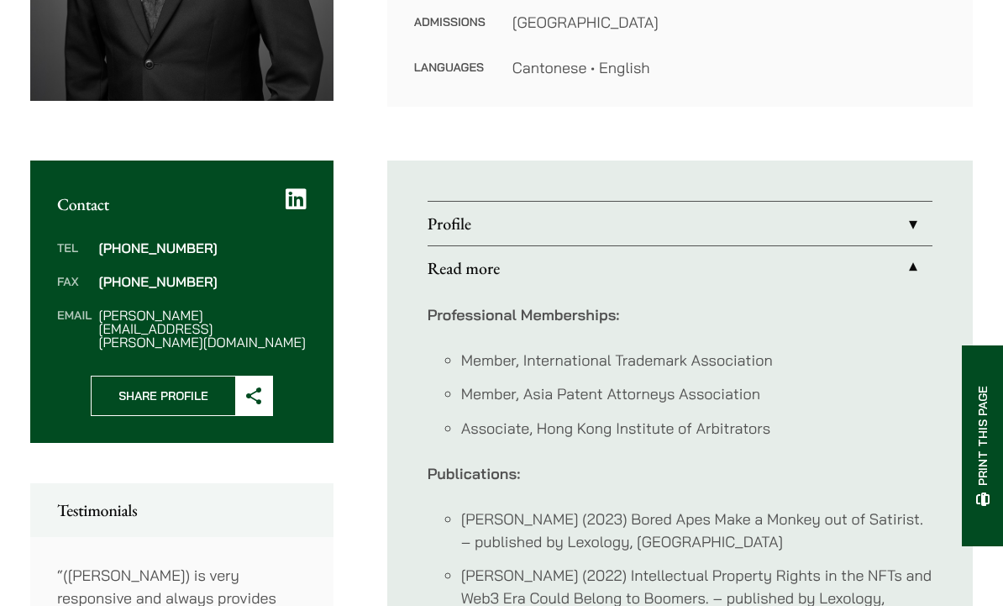
scroll to position [459, 0]
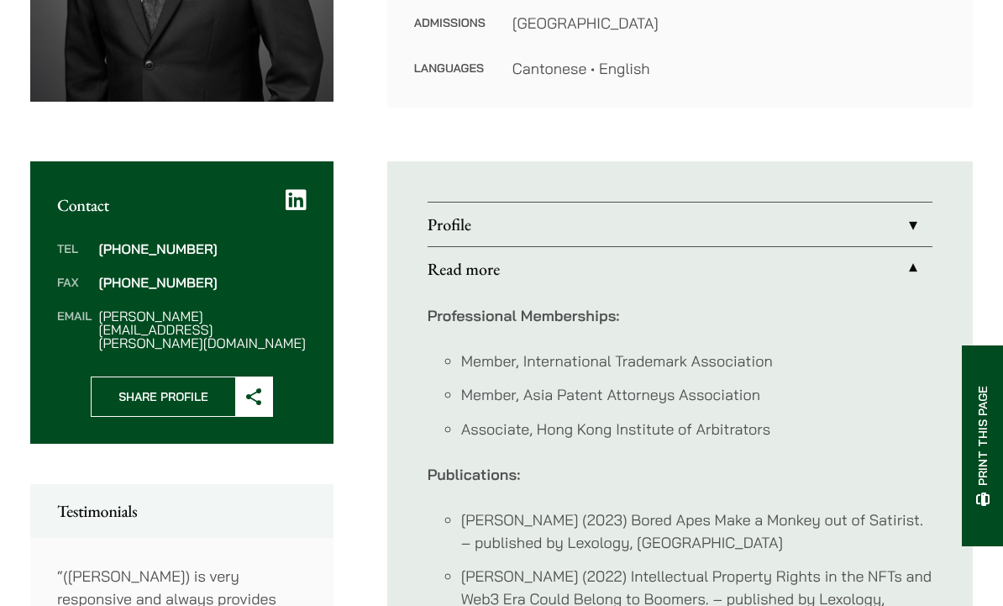
click at [698, 204] on link "Profile" at bounding box center [680, 224] width 505 height 44
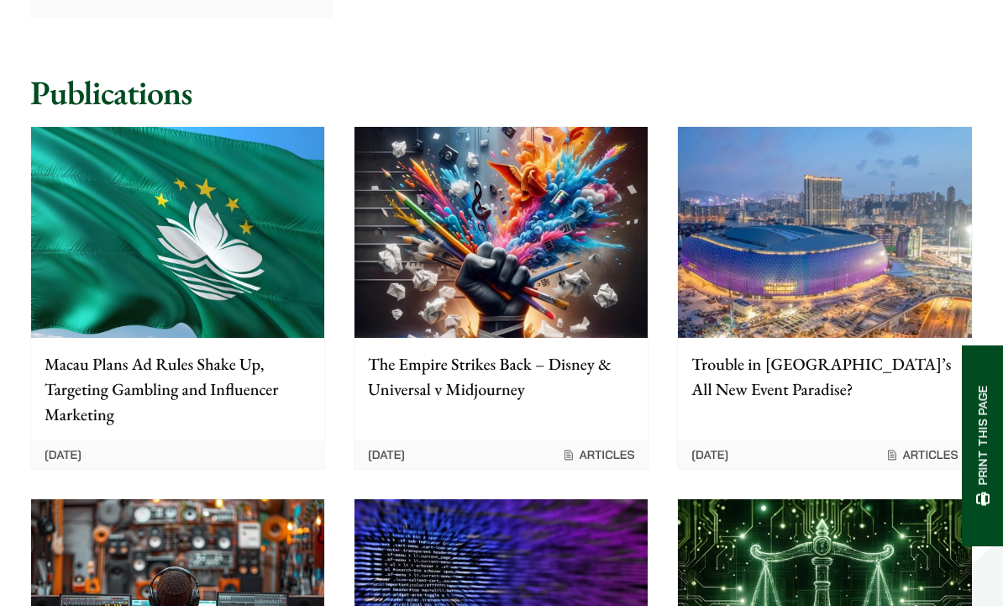
scroll to position [1528, 0]
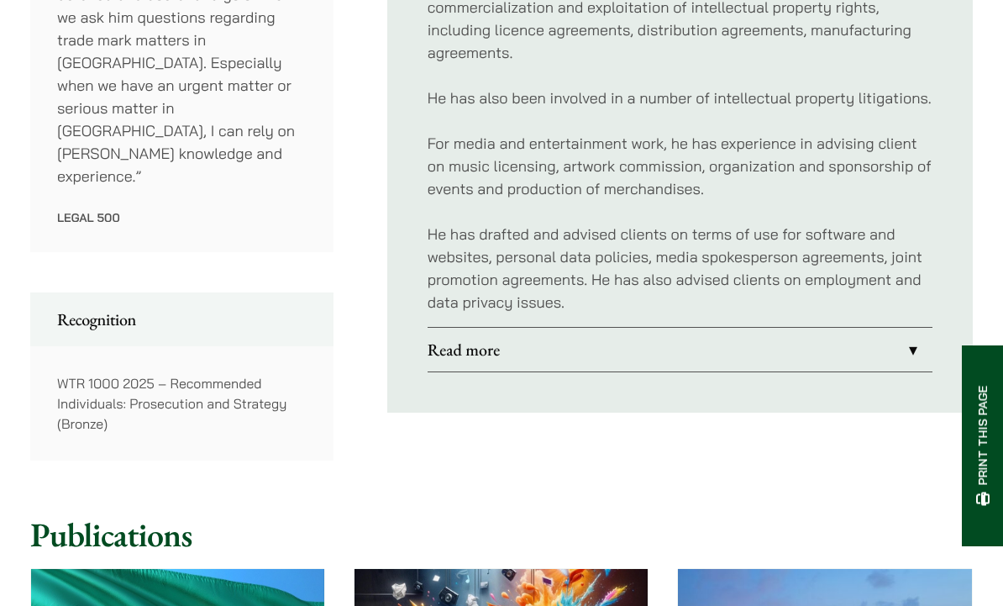
click at [602, 328] on link "Read more" at bounding box center [680, 350] width 505 height 44
